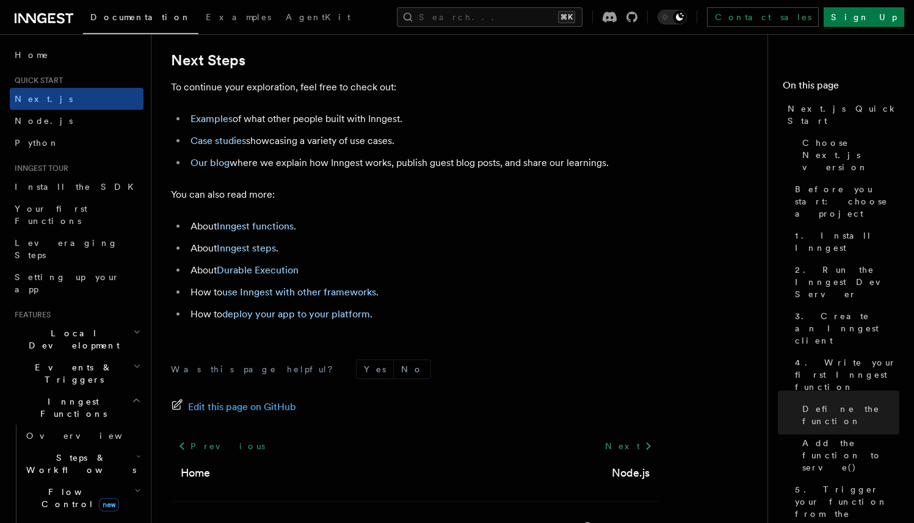
scroll to position [7643, 0]
click at [344, 319] on link "deploy your app to your platform" at bounding box center [296, 313] width 148 height 12
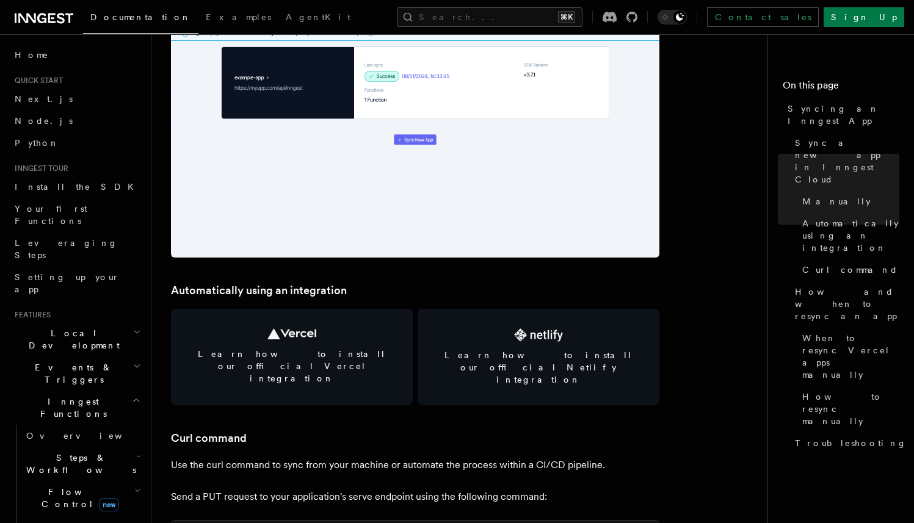
scroll to position [1480, 0]
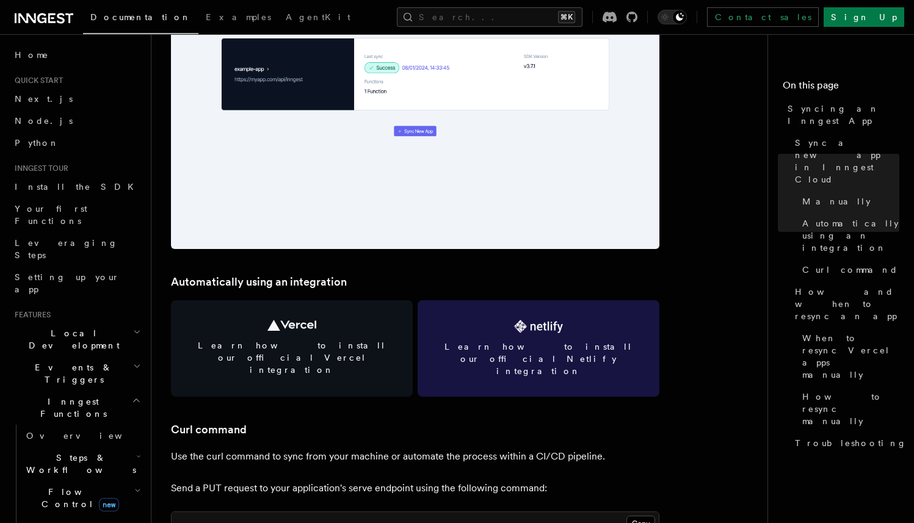
click at [548, 319] on link "Learn how to install our official Netlify integration" at bounding box center [539, 348] width 242 height 96
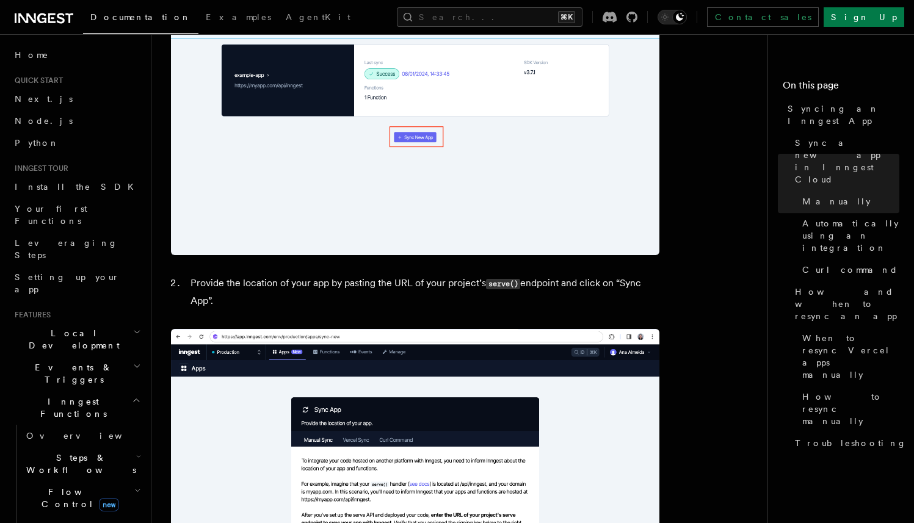
scroll to position [501, 0]
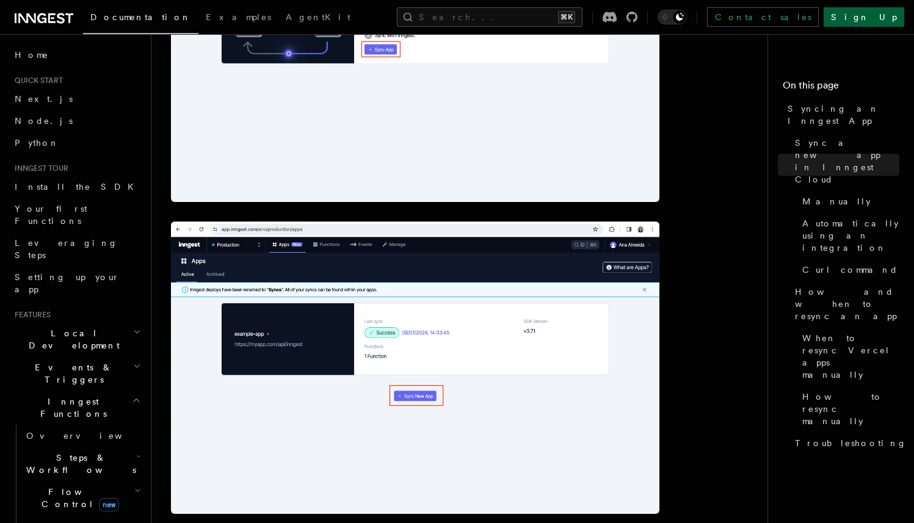
click at [891, 10] on link "Sign Up" at bounding box center [863, 17] width 81 height 20
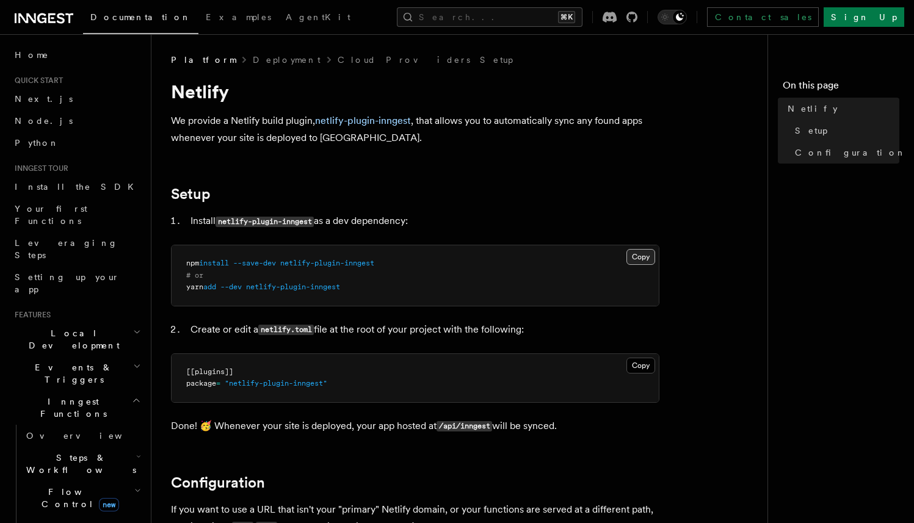
click at [642, 252] on button "Copy Copied" at bounding box center [640, 257] width 29 height 16
click at [396, 261] on pre "npm install --save-dev netlify-plugin-inngest # or yarn add --dev netlify-plugi…" at bounding box center [415, 275] width 487 height 60
drag, startPoint x: 388, startPoint y: 263, endPoint x: 185, endPoint y: 264, distance: 203.3
click at [185, 264] on pre "npm install --save-dev netlify-plugin-inngest # or yarn add --dev netlify-plugi…" at bounding box center [415, 275] width 487 height 60
copy span "npm install --save-dev netlify-plugin-inngest"
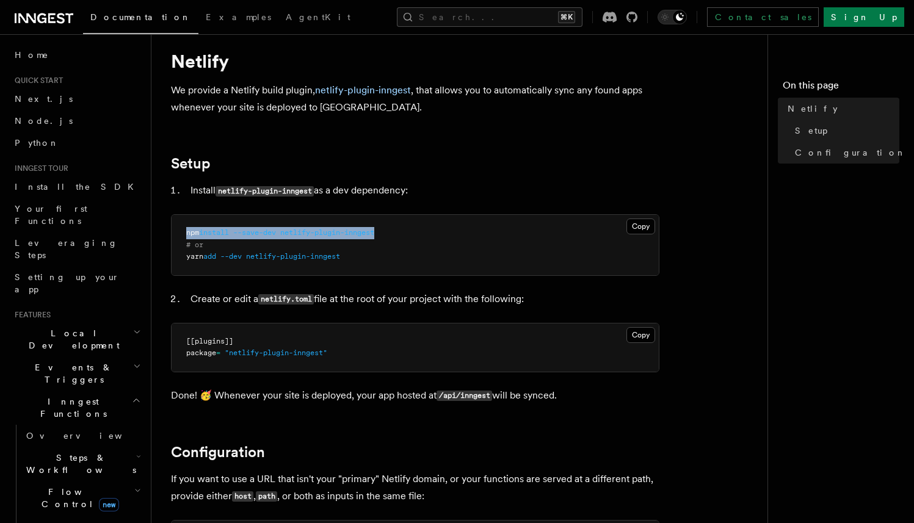
scroll to position [38, 0]
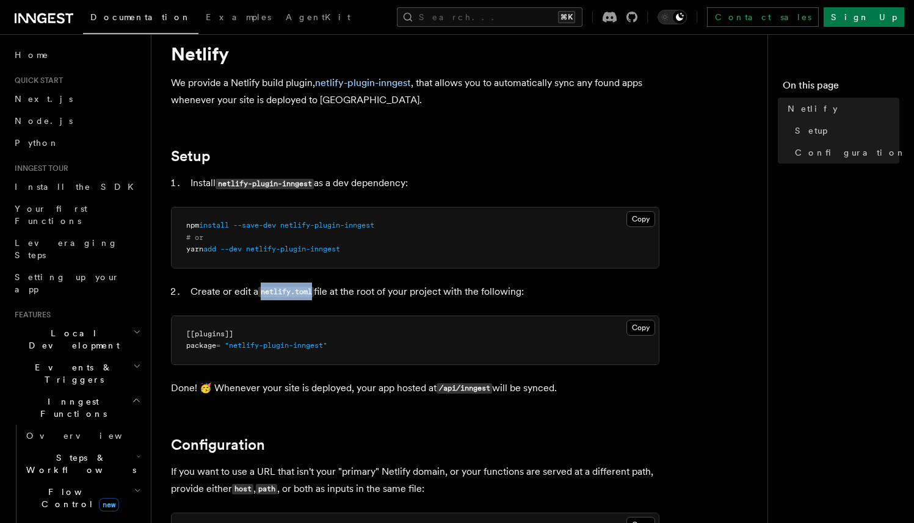
drag, startPoint x: 264, startPoint y: 292, endPoint x: 313, endPoint y: 294, distance: 49.5
click at [314, 294] on code "netlify.toml" at bounding box center [286, 292] width 56 height 10
copy code "netlify.toml"
click at [358, 342] on pre "[[plugins]] package = "netlify-plugin-inngest"" at bounding box center [415, 340] width 487 height 48
click at [632, 321] on button "Copy Copied" at bounding box center [640, 328] width 29 height 16
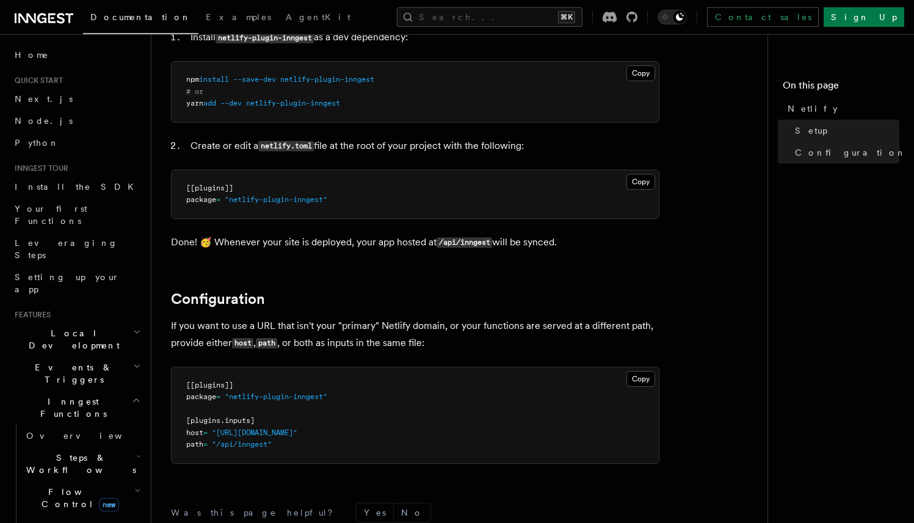
scroll to position [0, 0]
